Goal: Task Accomplishment & Management: Use online tool/utility

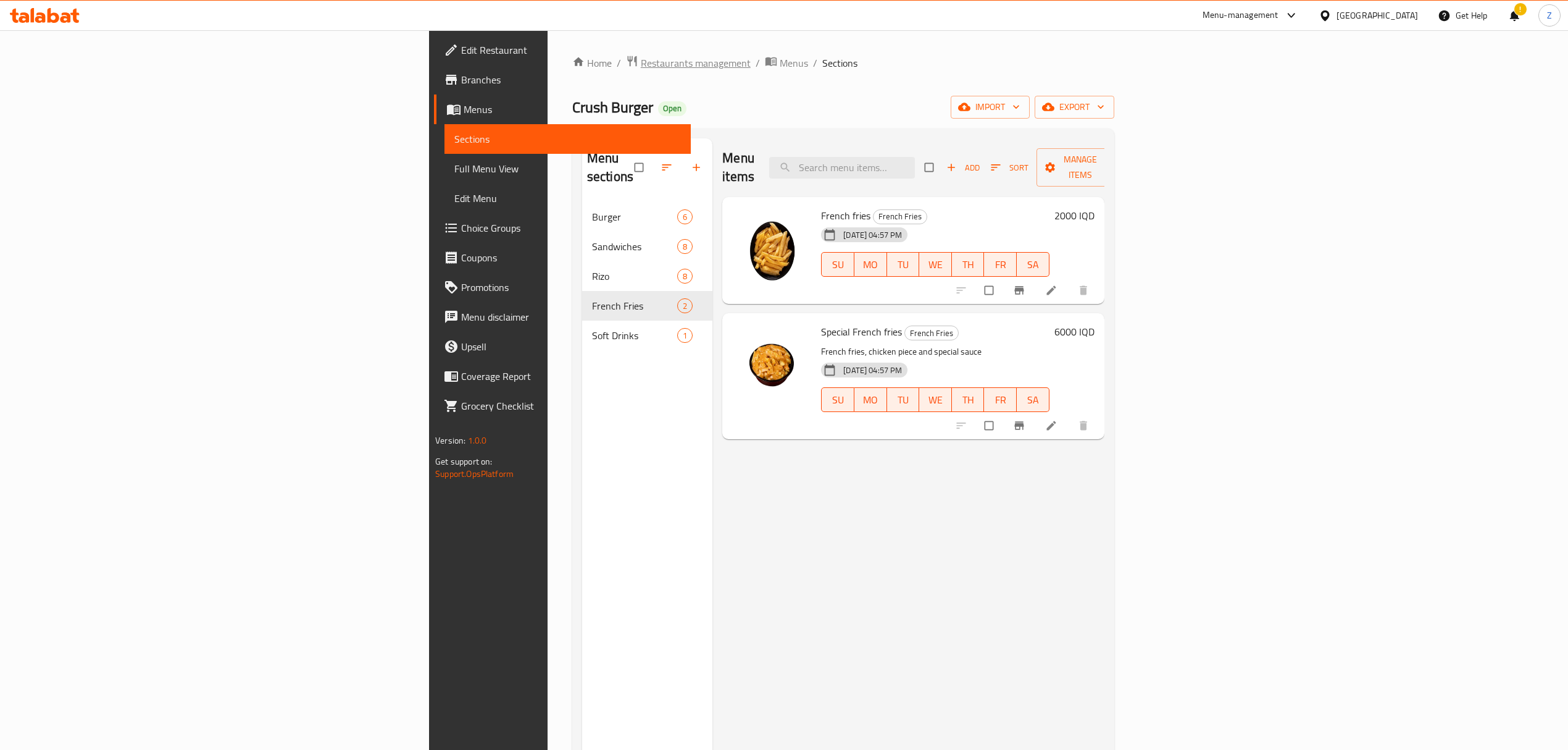
click at [641, 60] on span "Restaurants management" at bounding box center [696, 63] width 110 height 15
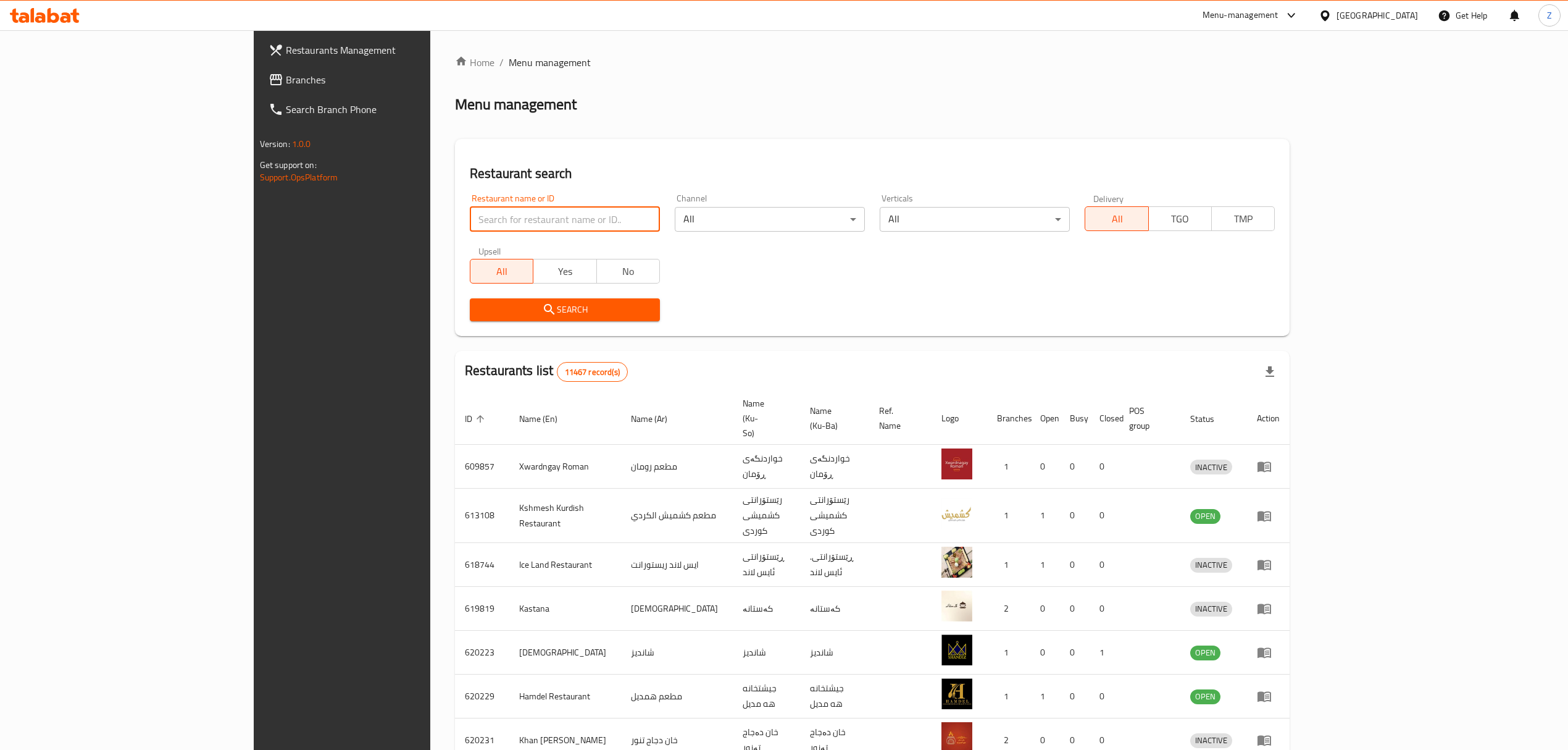
click at [470, 210] on input "search" at bounding box center [565, 220] width 190 height 25
click at [517, 221] on input "search" at bounding box center [565, 220] width 190 height 25
type input "ف"
type input "the sh"
click button "Search" at bounding box center [565, 309] width 190 height 23
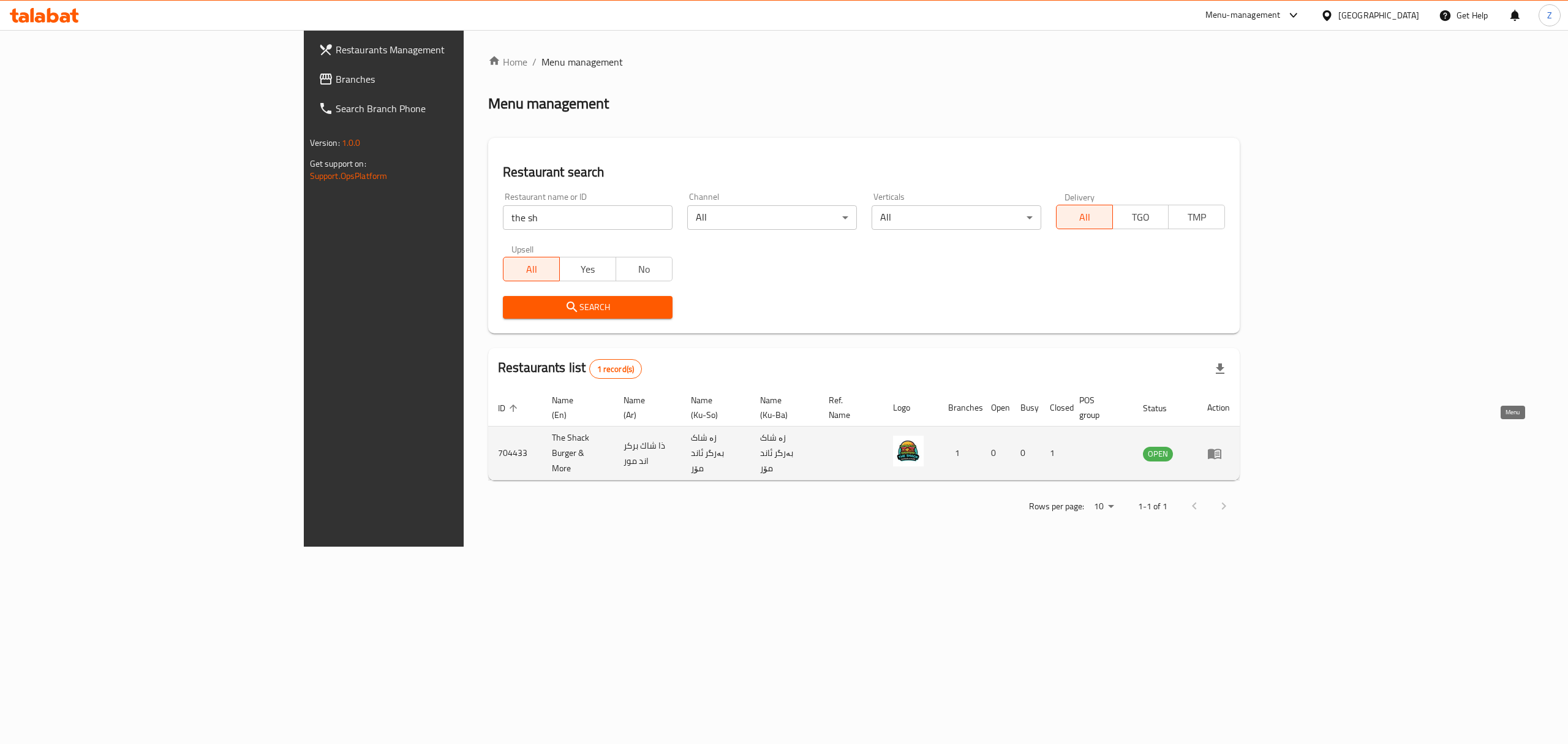
click at [1222, 446] on icon "enhanced table" at bounding box center [1214, 453] width 15 height 15
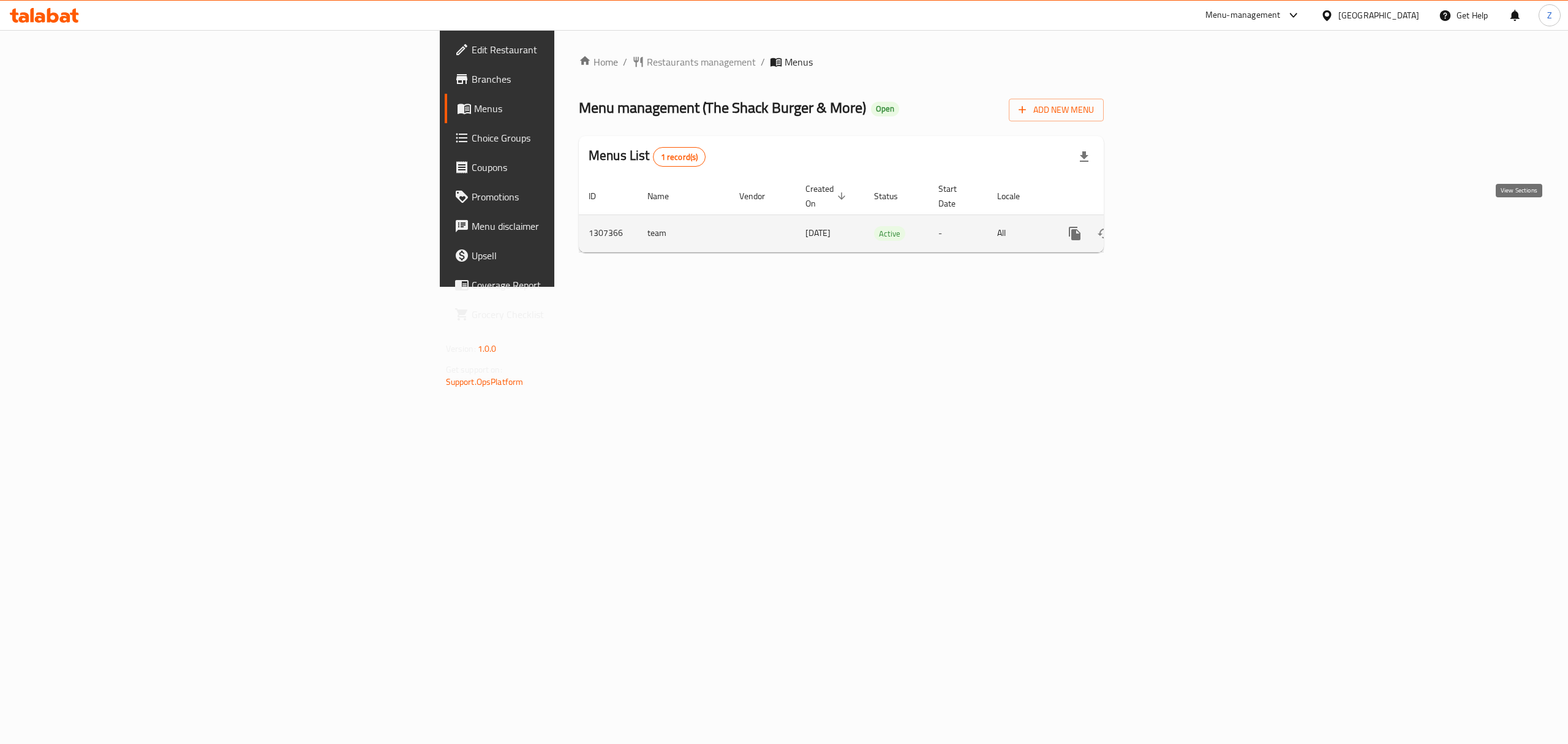
click at [1171, 226] on icon "enhanced table" at bounding box center [1163, 233] width 15 height 15
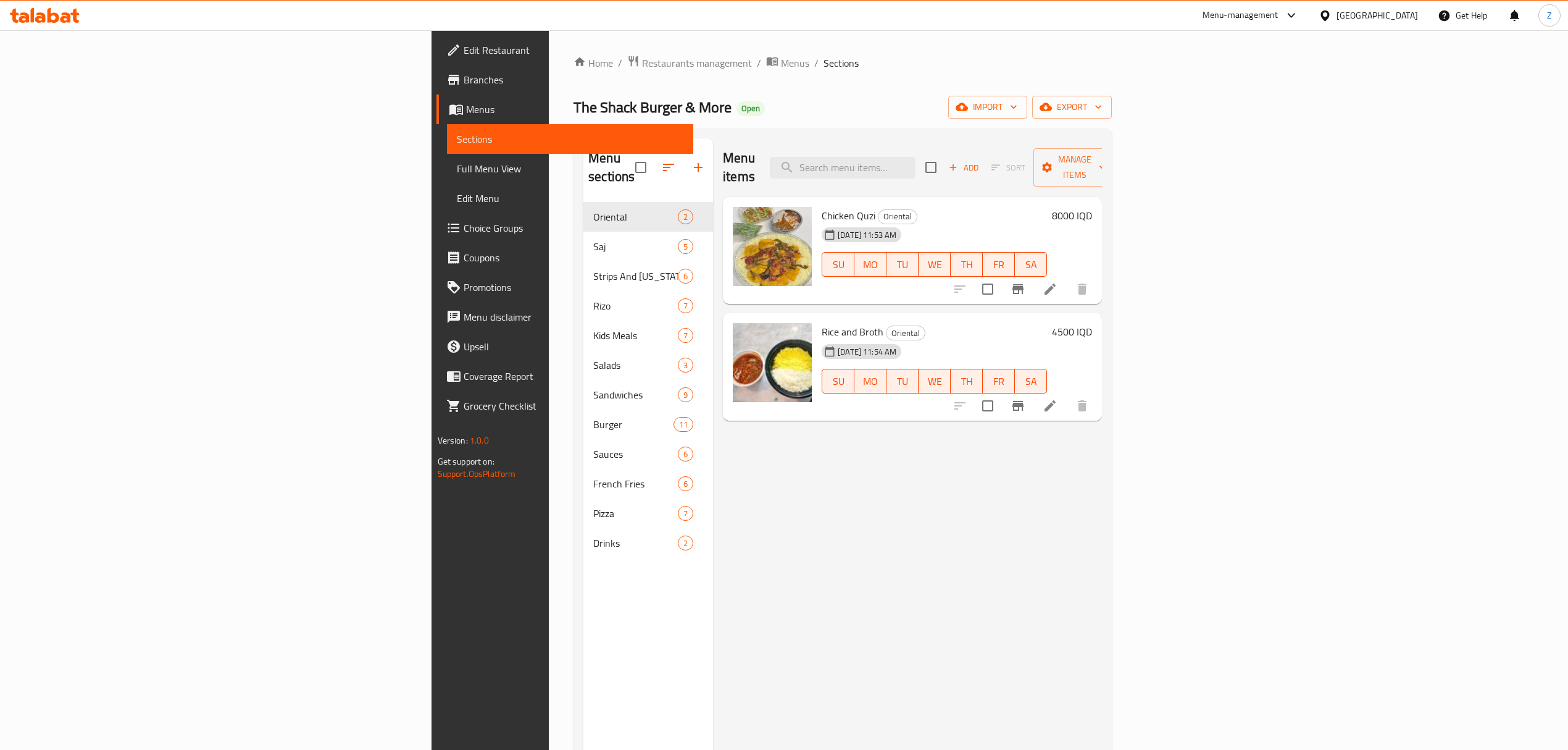
click at [1278, 16] on div "Menu-management" at bounding box center [1240, 15] width 76 height 15
click at [1246, 80] on div "Agent Campaigns Center" at bounding box center [1238, 83] width 93 height 14
